Goal: Navigation & Orientation: Find specific page/section

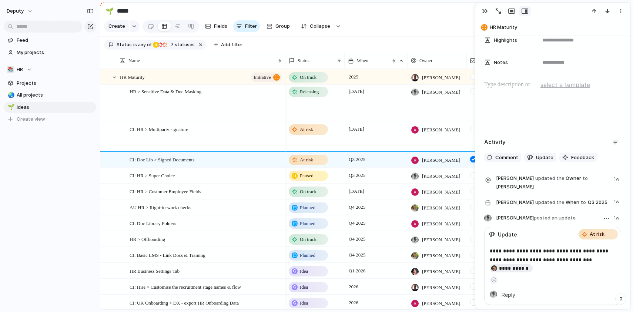
scroll to position [294, 0]
click at [189, 108] on div "HR > Sensitive Data & Doc Masking" at bounding box center [206, 102] width 153 height 37
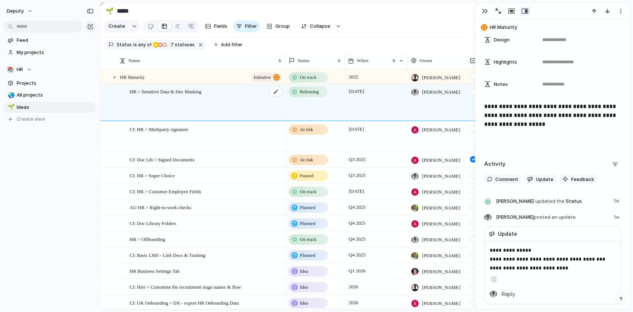
scroll to position [315, 0]
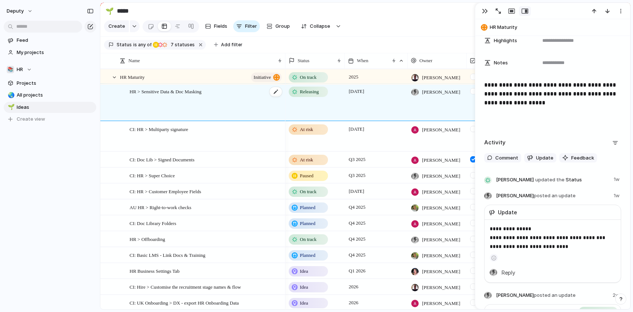
click at [189, 108] on div "HR > Sensitive Data & Doc Masking" at bounding box center [206, 102] width 153 height 37
click at [178, 142] on div "CI: HR > Multiparty signature" at bounding box center [206, 137] width 153 height 30
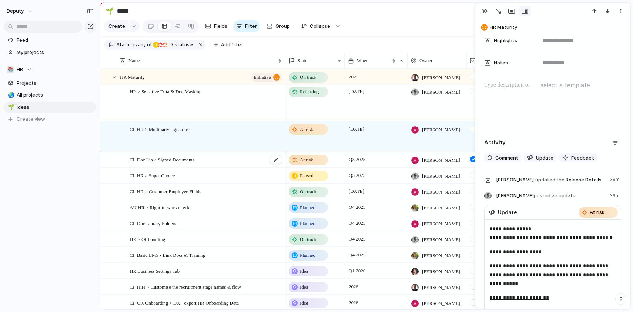
scroll to position [315, 0]
click at [223, 157] on div "CI: Doc Lib > Signed Documents" at bounding box center [206, 159] width 153 height 15
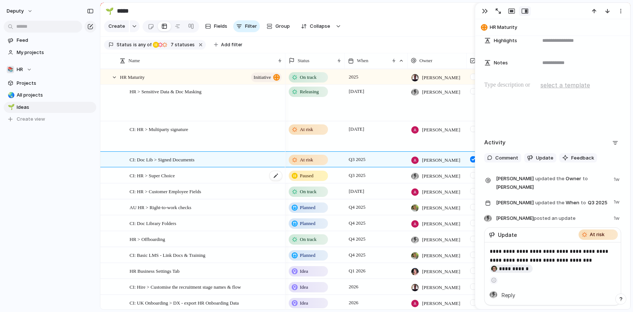
click at [215, 174] on div "CI: HR > Super Choice" at bounding box center [206, 175] width 153 height 15
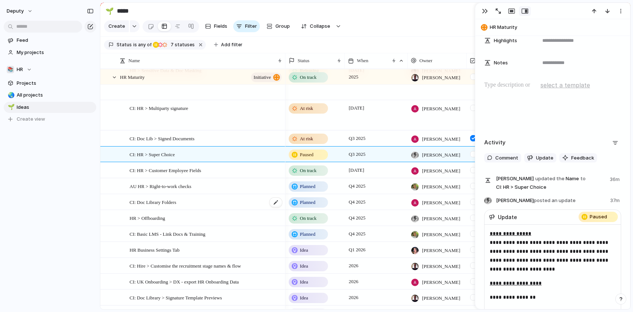
scroll to position [24, 0]
click at [187, 215] on div "HR > Offboarding" at bounding box center [206, 216] width 153 height 15
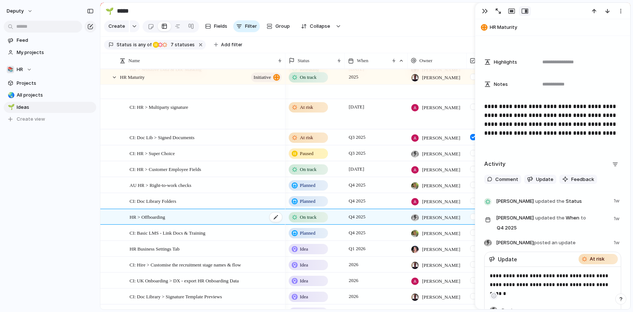
scroll to position [301, 0]
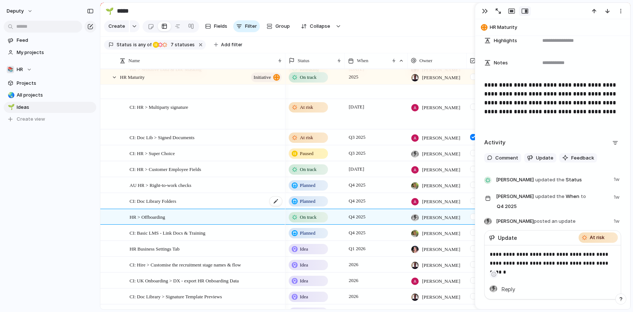
click at [188, 197] on div "CI: Doc Library Folders" at bounding box center [206, 201] width 153 height 15
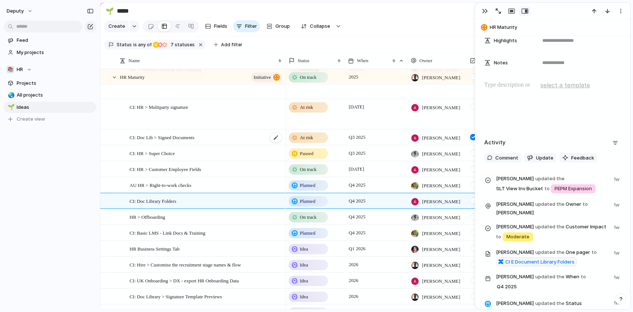
click at [216, 137] on div "CI: Doc Lib > Signed Documents" at bounding box center [206, 137] width 153 height 15
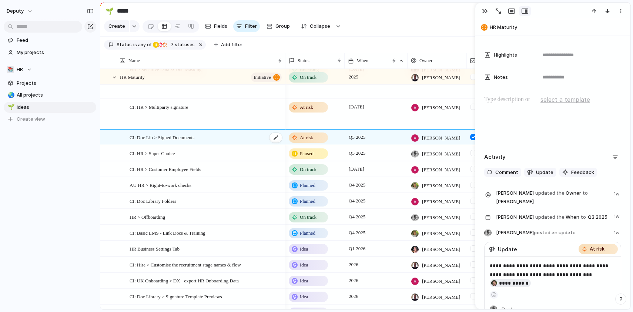
scroll to position [294, 0]
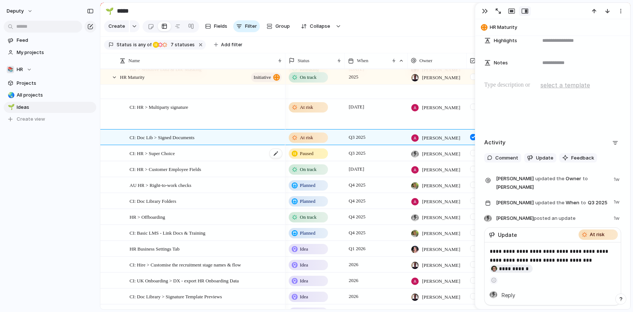
click at [218, 154] on div "CI: HR > Super Choice" at bounding box center [206, 153] width 153 height 15
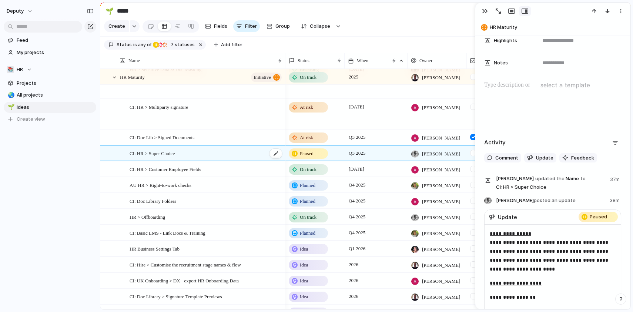
scroll to position [279, 0]
click at [223, 139] on div "CI: Doc Lib > Signed Documents" at bounding box center [206, 137] width 153 height 15
